Goal: Task Accomplishment & Management: Use online tool/utility

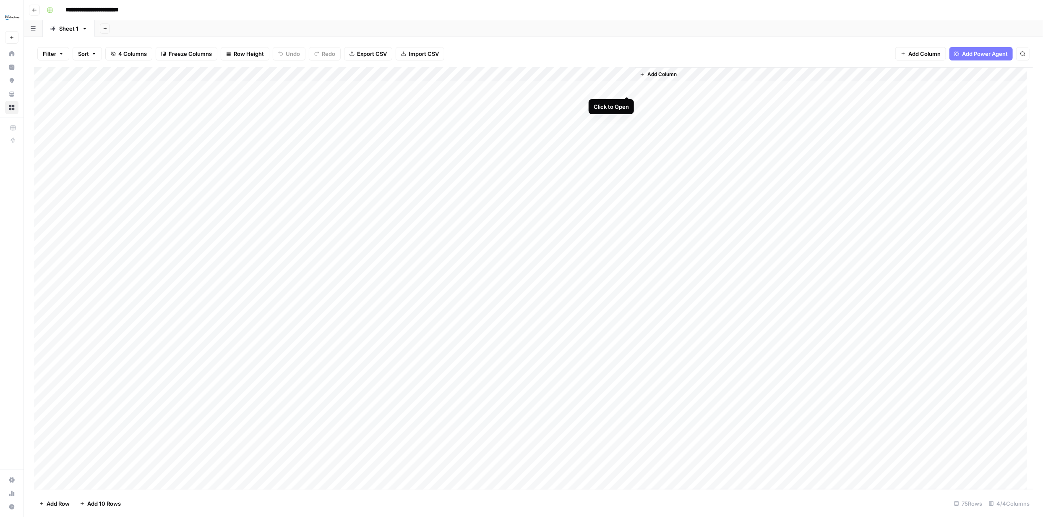
click at [626, 87] on div "Add Column" at bounding box center [533, 278] width 999 height 422
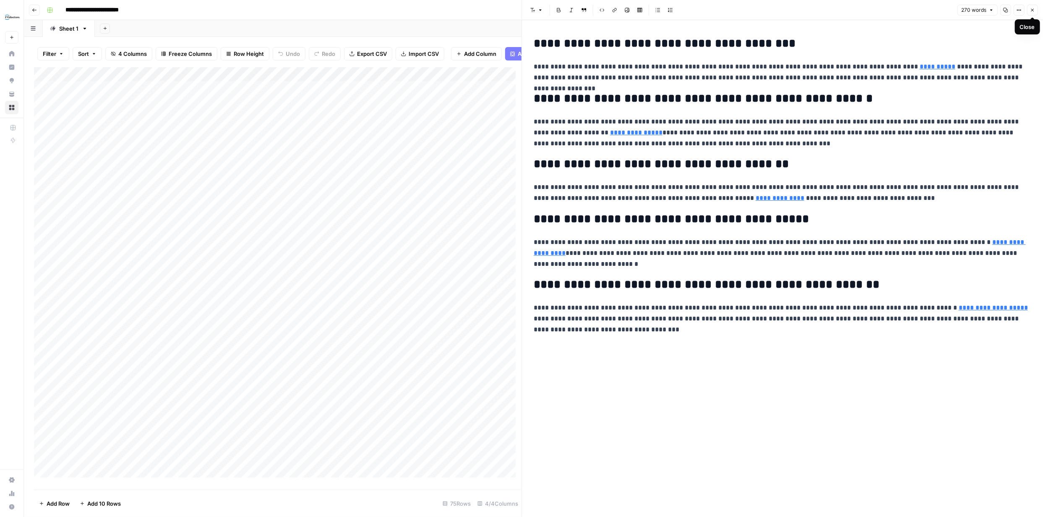
click at [1034, 9] on icon "button" at bounding box center [1032, 10] width 5 height 5
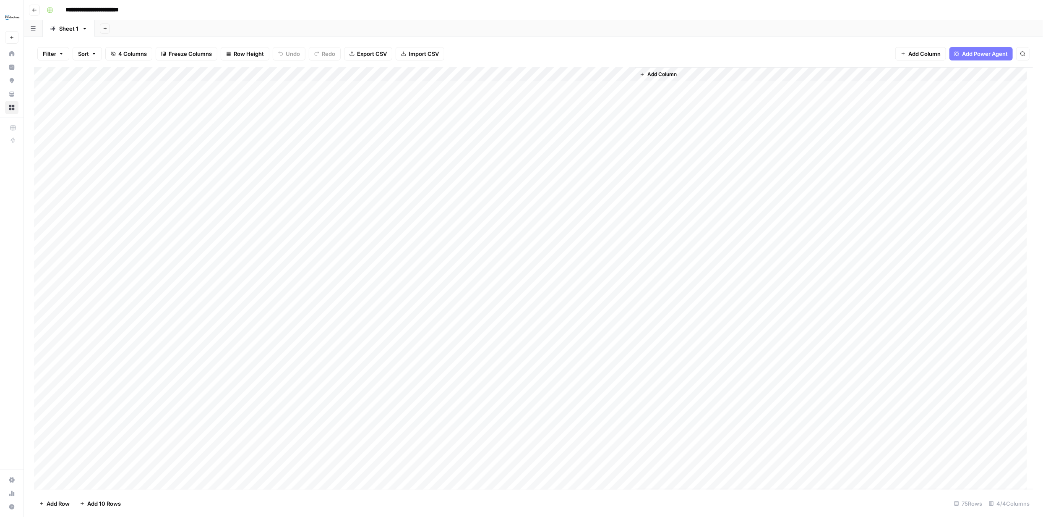
click at [486, 89] on div "Add Column" at bounding box center [533, 278] width 999 height 422
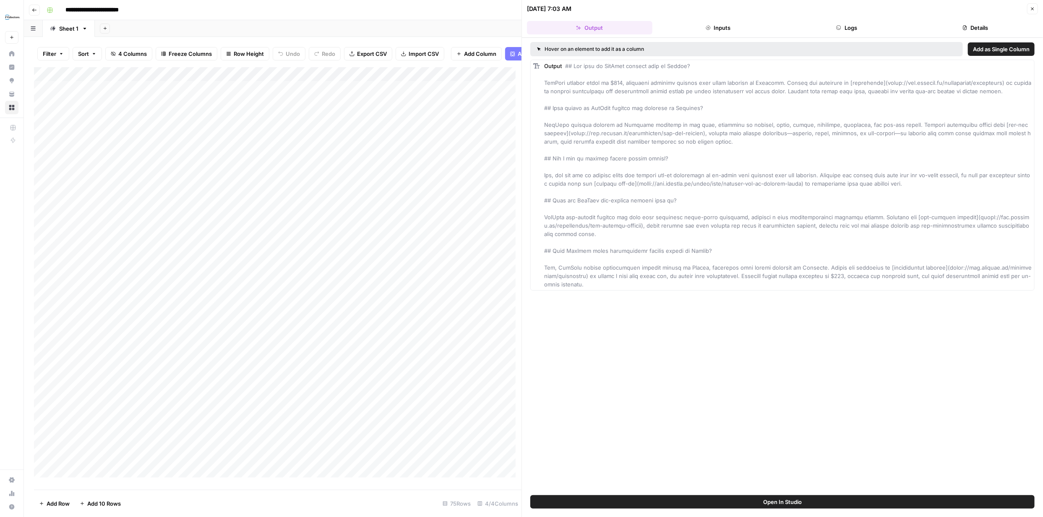
click at [849, 27] on button "Logs" at bounding box center [846, 27] width 125 height 13
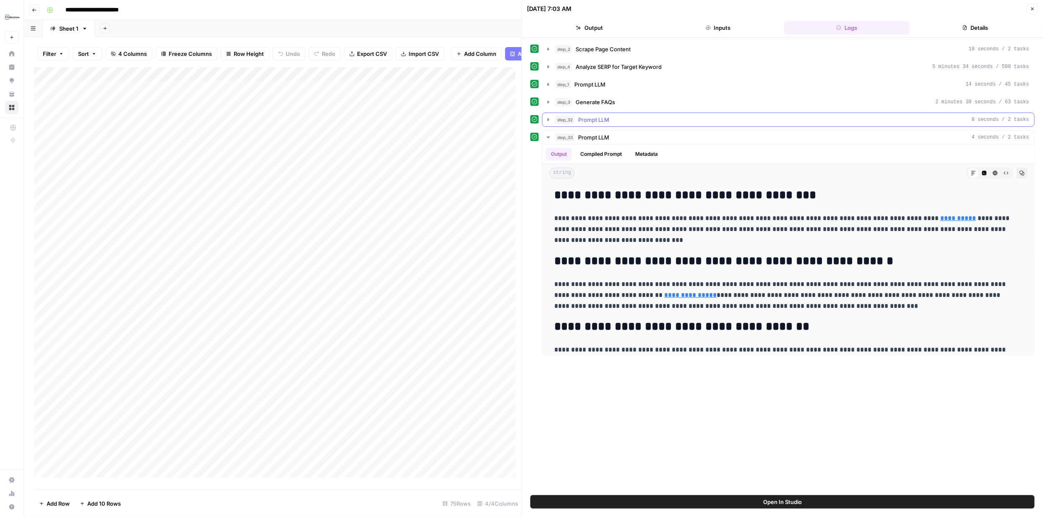
click at [548, 119] on icon "button" at bounding box center [549, 119] width 2 height 3
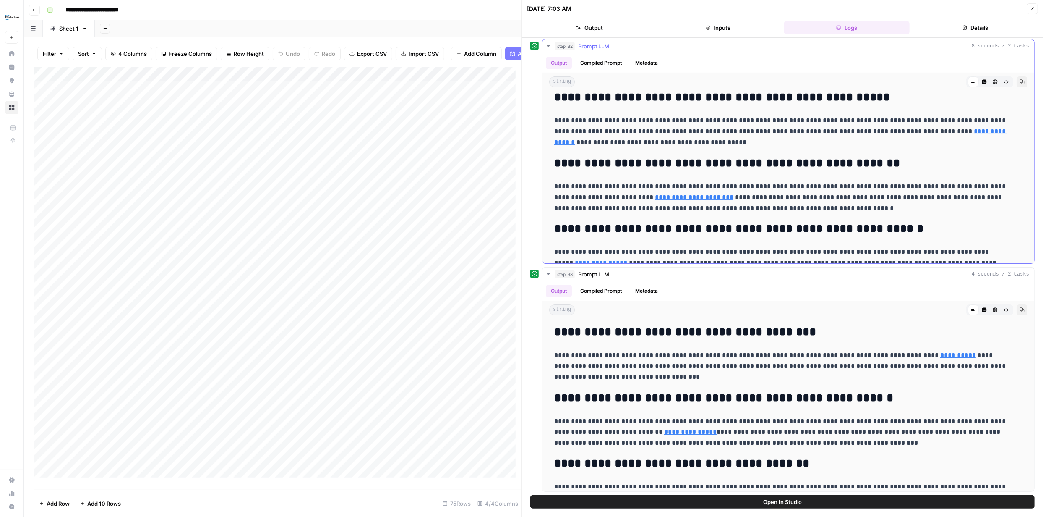
scroll to position [172, 0]
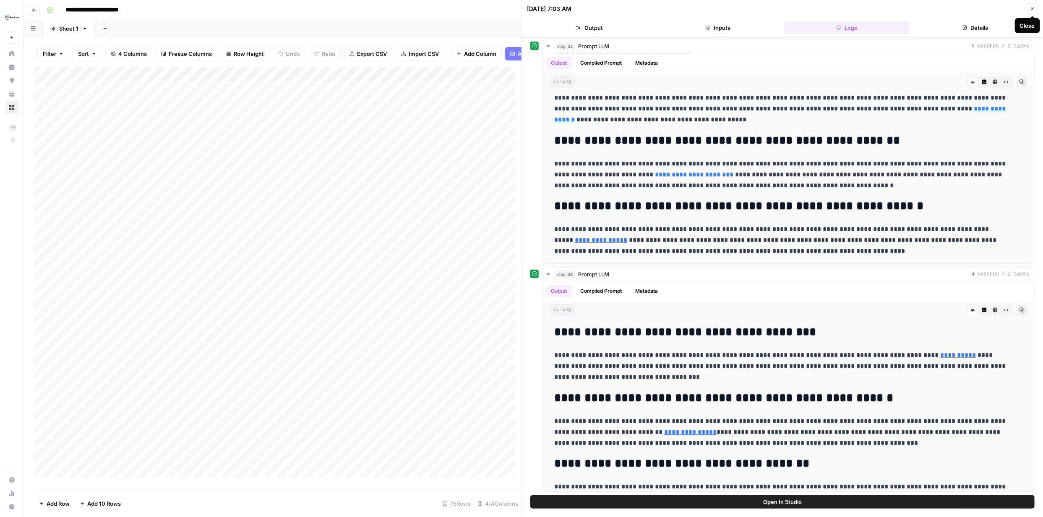
click at [1031, 12] on button "Close" at bounding box center [1032, 8] width 11 height 11
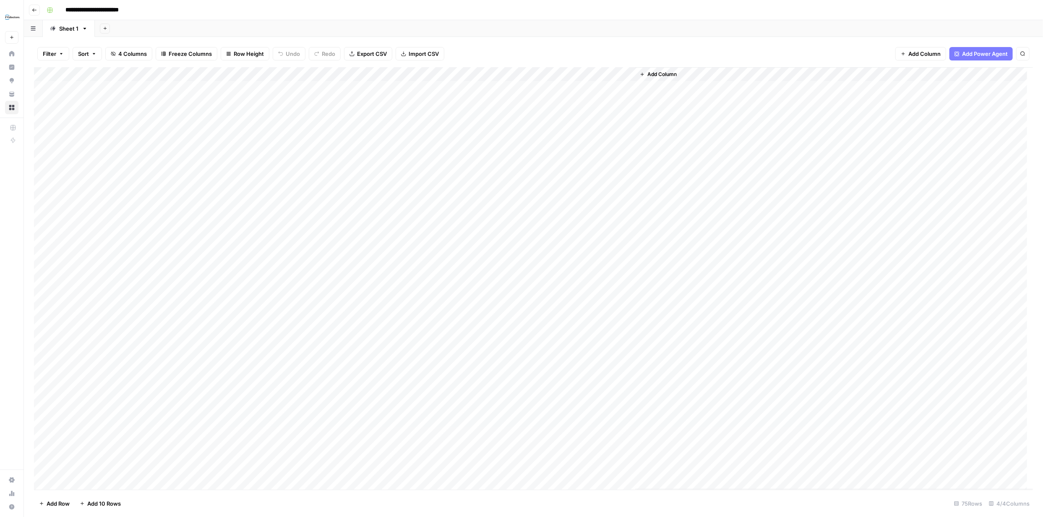
click at [627, 72] on div "Add Column" at bounding box center [533, 278] width 999 height 422
type input "Output"
click at [731, 52] on div "Filter Sort 4 Columns Freeze Columns Row Height Undo Redo Export CSV Import CSV…" at bounding box center [533, 53] width 999 height 27
click at [489, 76] on div "Add Column" at bounding box center [533, 278] width 999 height 422
click at [451, 155] on span "Edit Workflow" at bounding box center [459, 156] width 73 height 8
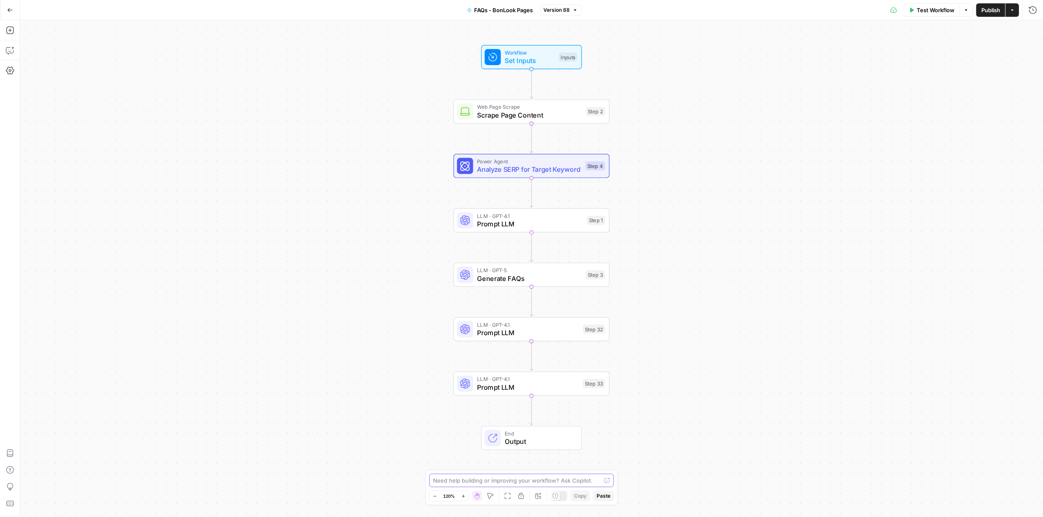
click at [554, 480] on textarea at bounding box center [517, 480] width 168 height 8
type textarea "Can you convert step 32 into a second output?"
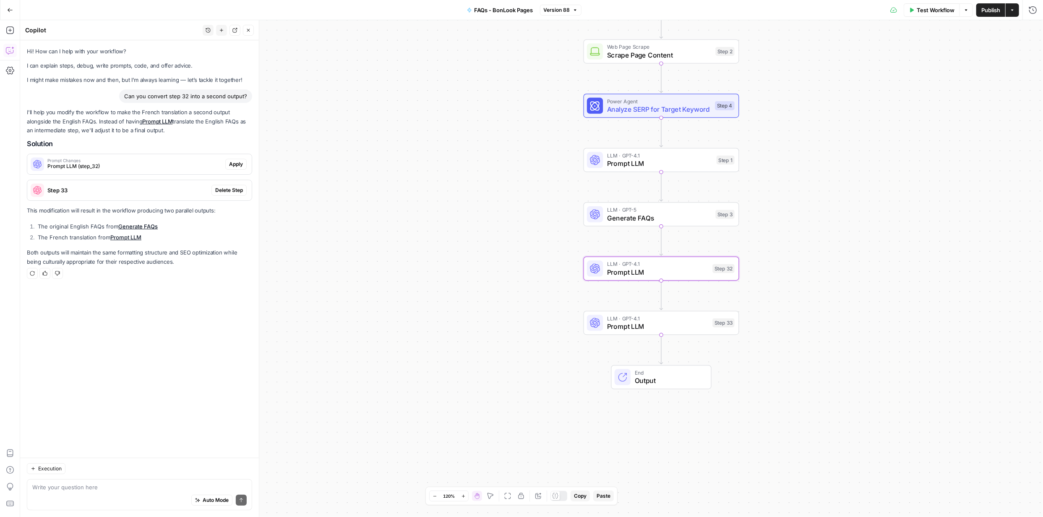
click at [238, 162] on span "Apply" at bounding box center [236, 164] width 14 height 8
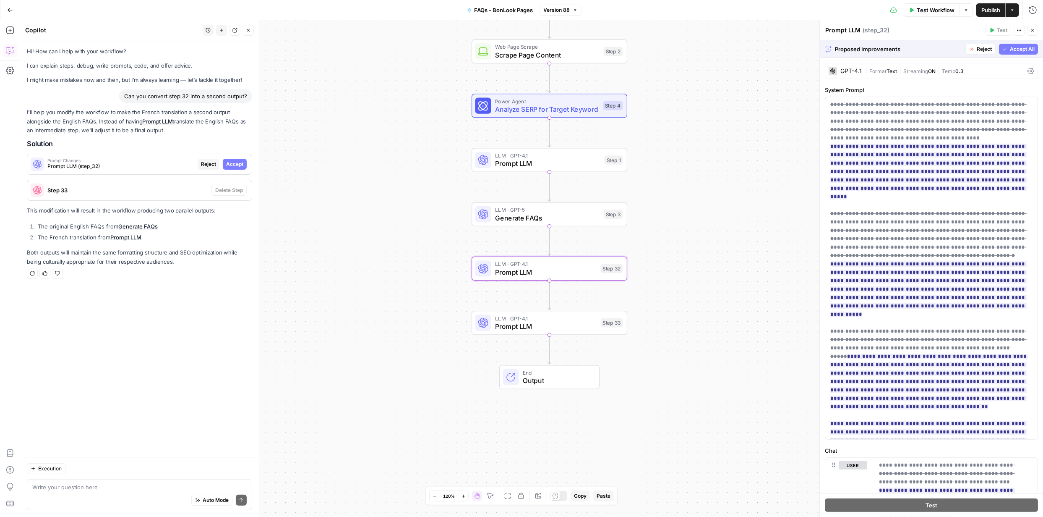
click at [238, 164] on span "Accept" at bounding box center [234, 164] width 17 height 8
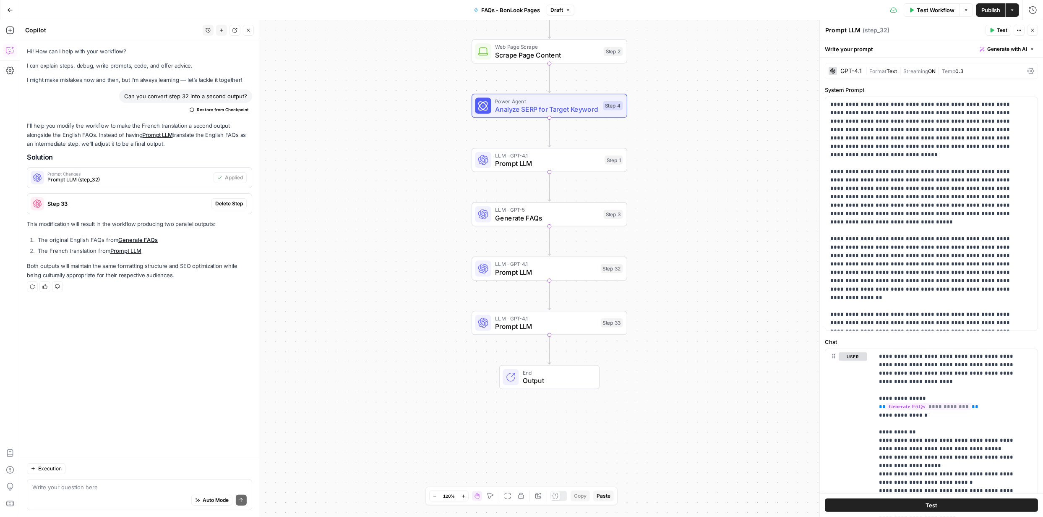
click at [992, 10] on span "Publish" at bounding box center [990, 10] width 19 height 8
click at [947, 9] on span "Test Workflow" at bounding box center [936, 10] width 38 height 8
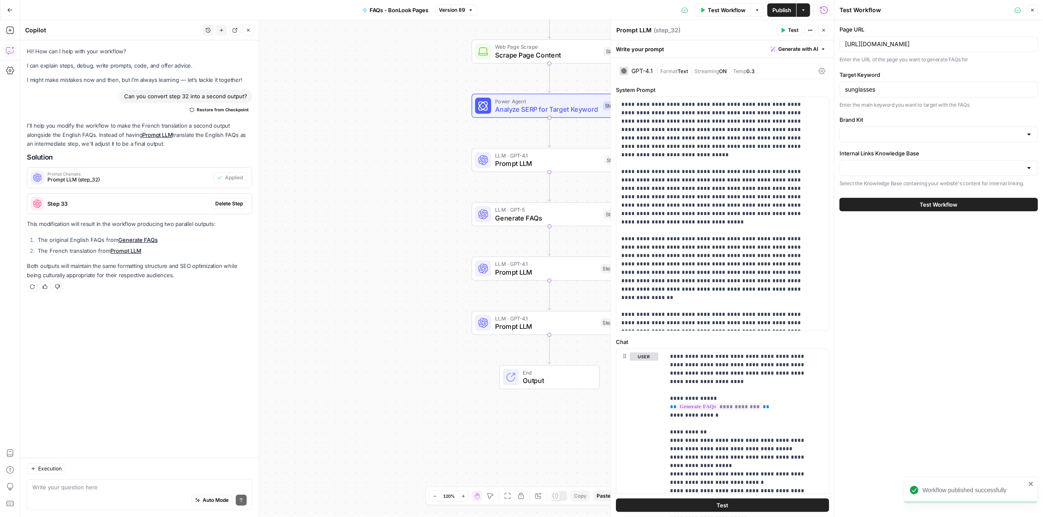
type input "BonLook"
type input "BonLook brand"
click at [937, 205] on span "Test Workflow" at bounding box center [939, 204] width 38 height 8
